Goal: Information Seeking & Learning: Learn about a topic

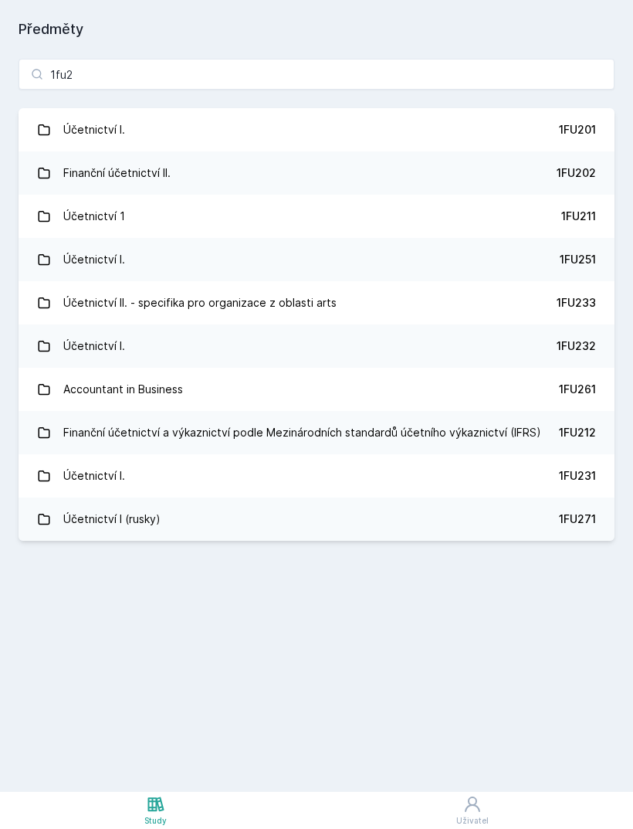
type input "1fu2"
click at [445, 131] on link "Účetnictví I. 1FU201" at bounding box center [317, 129] width 596 height 43
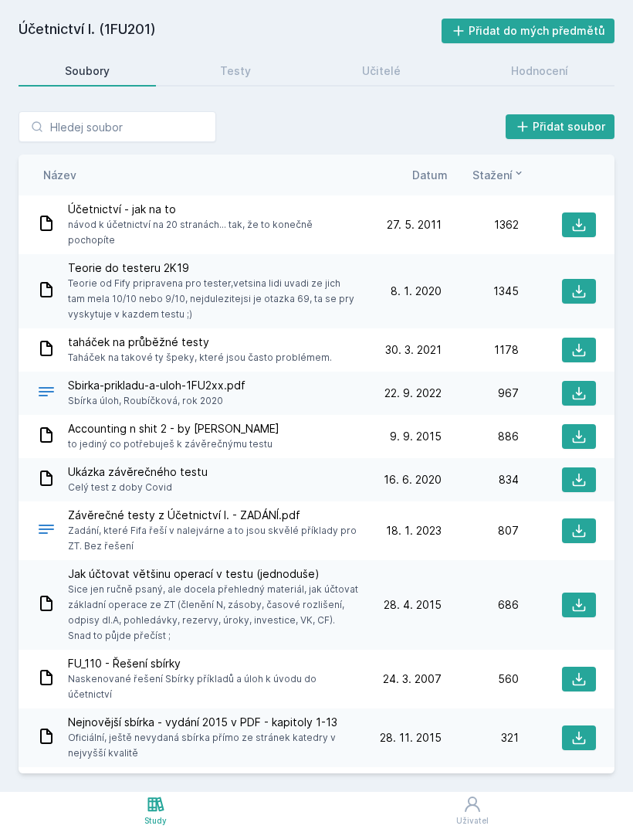
click at [306, 276] on span "Teorie od Fify pripravena pro tester,vetsina lidi uvadi ze jich tam mela 10/10 …" at bounding box center [213, 299] width 290 height 46
click at [132, 281] on span "Teorie od Fify pripravena pro tester,vetsina lidi uvadi ze jich tam mela 10/10 …" at bounding box center [213, 299] width 290 height 46
click at [585, 283] on icon at bounding box center [578, 290] width 15 height 15
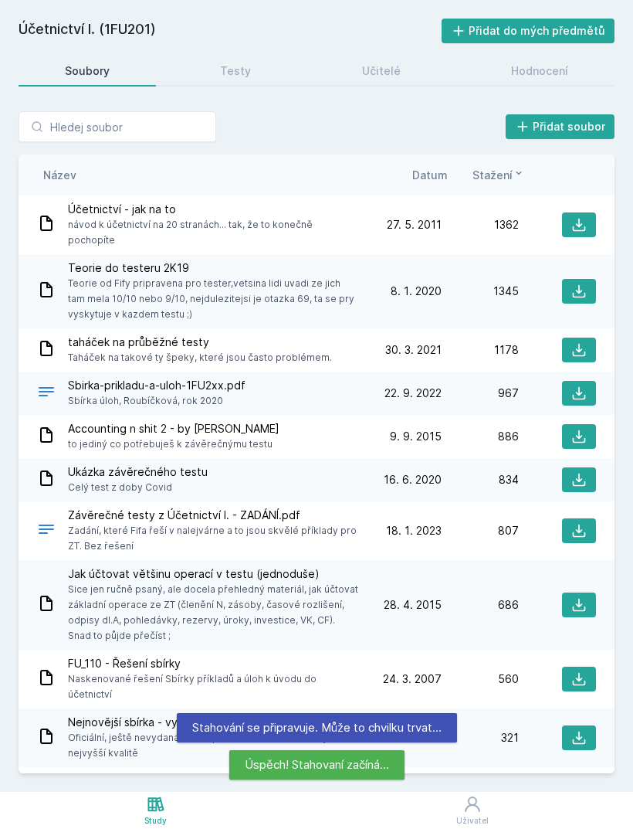
click at [432, 181] on span "Datum" at bounding box center [430, 175] width 36 height 16
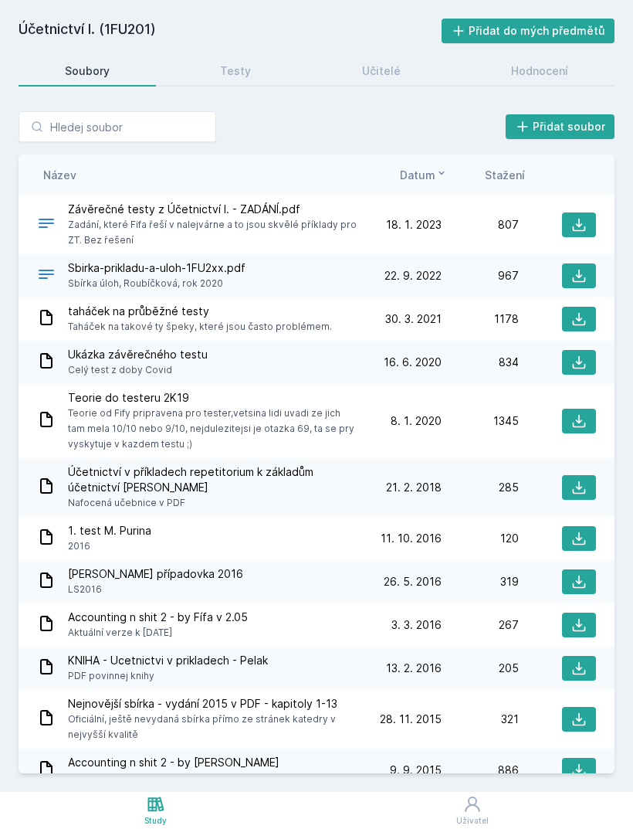
click at [587, 213] on button at bounding box center [579, 224] width 34 height 25
click at [580, 317] on icon at bounding box center [578, 318] width 15 height 15
click at [222, 73] on div "Testy" at bounding box center [235, 70] width 31 height 15
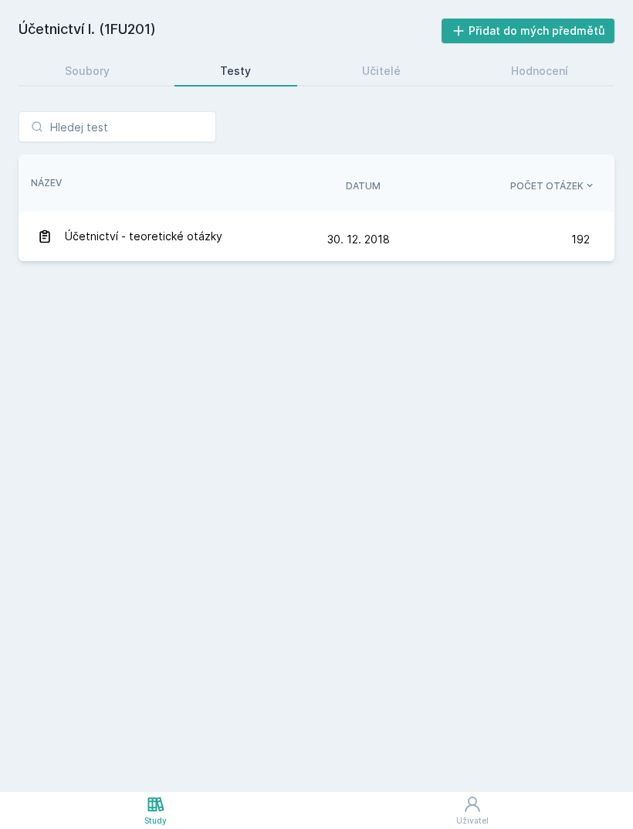
click at [110, 70] on link "Soubory" at bounding box center [87, 71] width 137 height 31
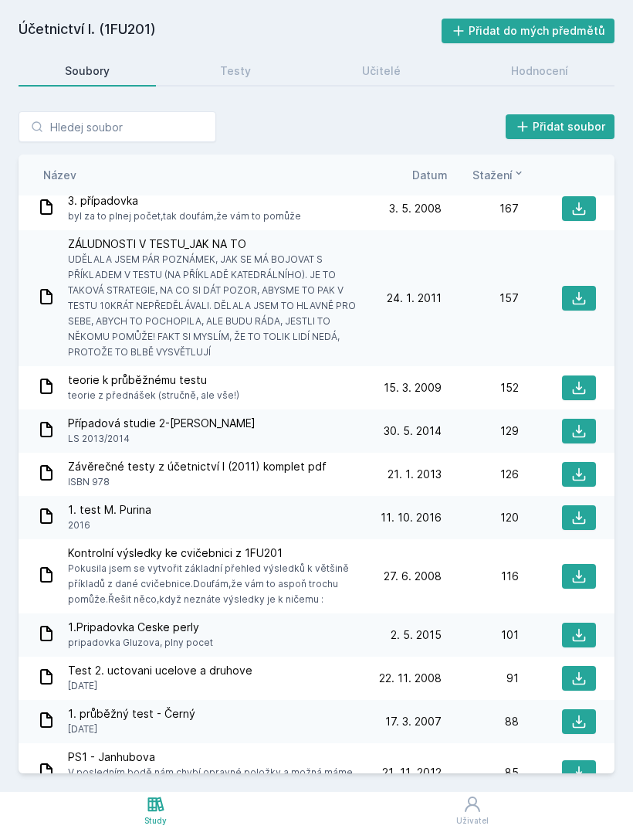
scroll to position [856, 0]
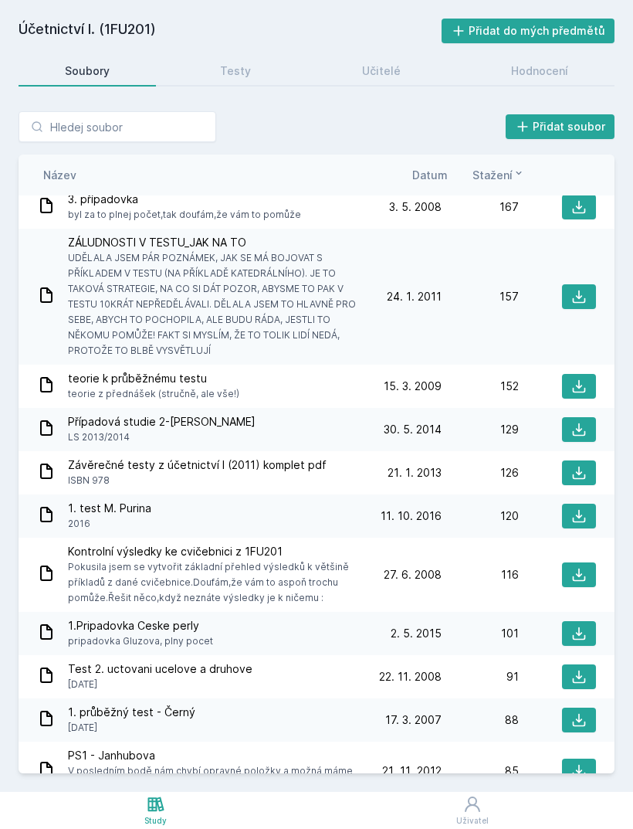
click at [276, 500] on div "1. test M. Purina 2016" at bounding box center [200, 515] width 327 height 31
click at [577, 504] on button at bounding box center [579, 516] width 34 height 25
